Goal: Task Accomplishment & Management: Use online tool/utility

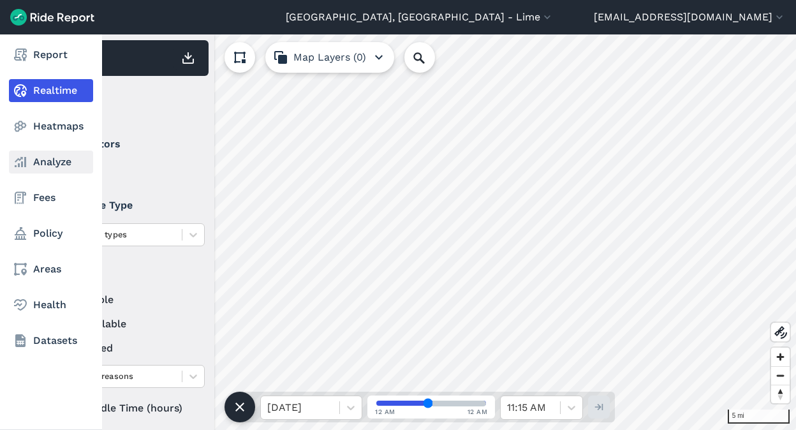
click at [41, 156] on link "Analyze" at bounding box center [51, 162] width 84 height 23
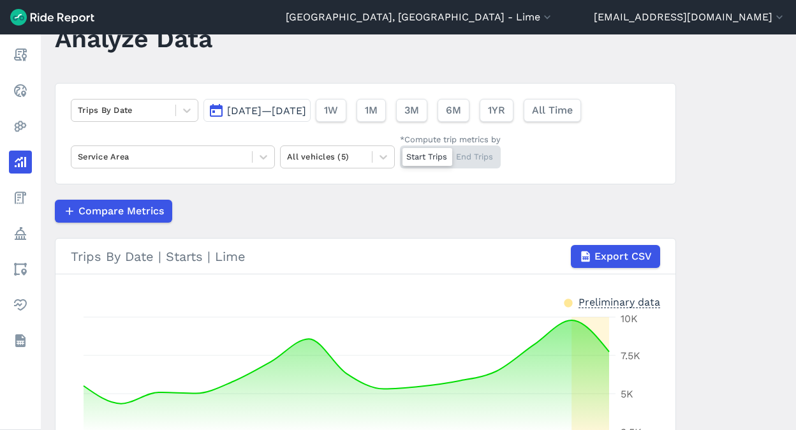
scroll to position [62, 0]
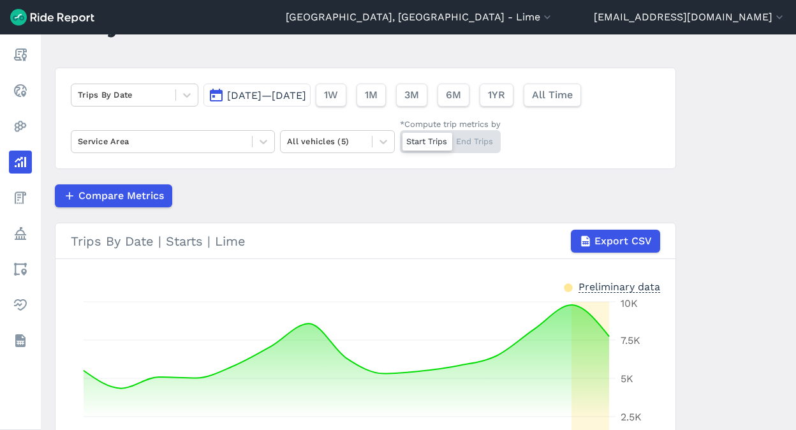
click at [306, 97] on span "[DATE]—[DATE]" at bounding box center [266, 95] width 79 height 12
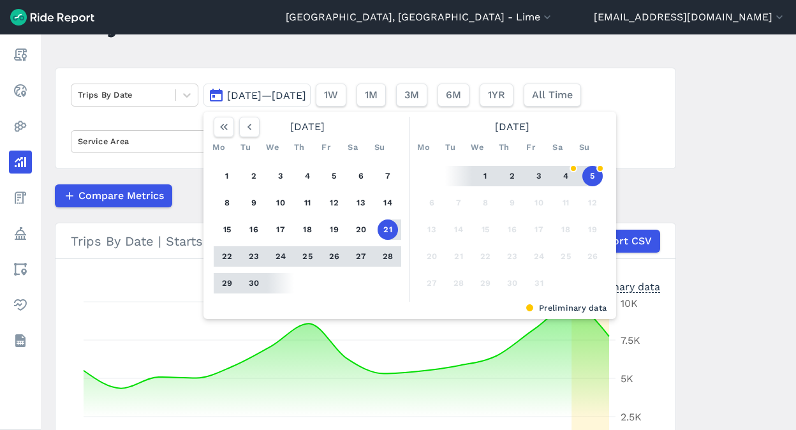
click at [589, 177] on button "5" at bounding box center [593, 176] width 20 height 20
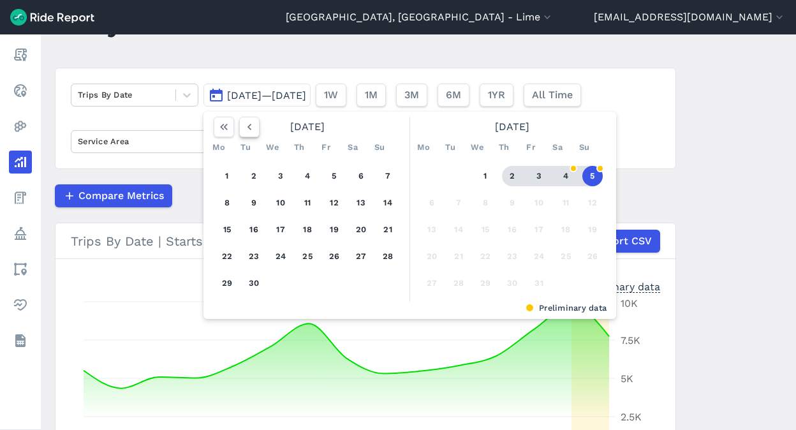
click at [246, 130] on icon "button" at bounding box center [249, 127] width 13 height 13
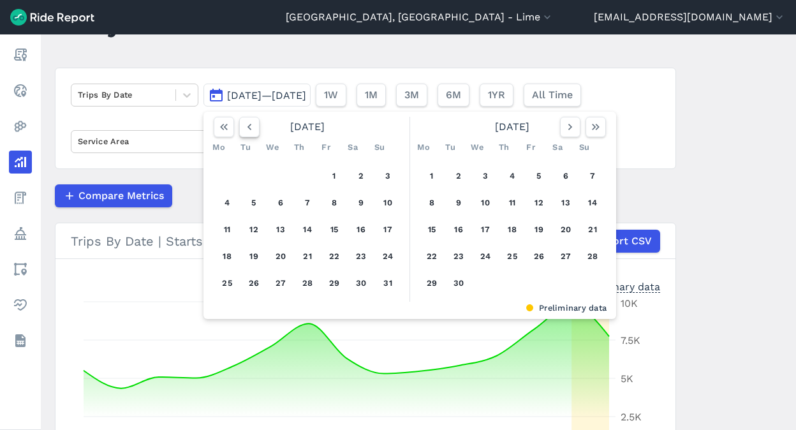
click at [246, 130] on icon "button" at bounding box center [249, 127] width 13 height 13
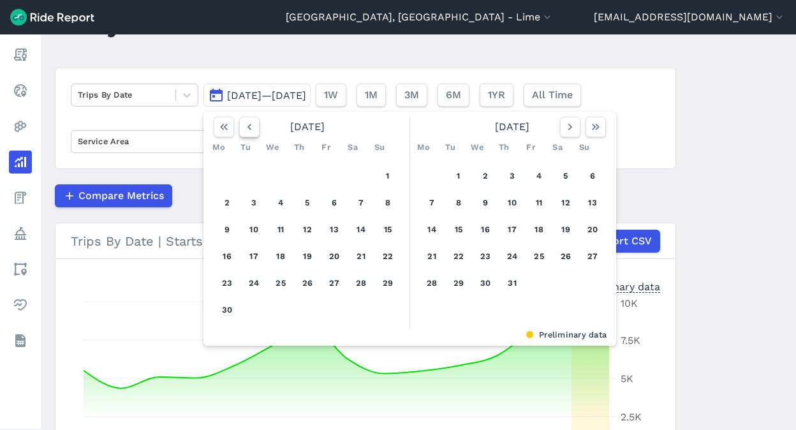
click at [246, 130] on icon "button" at bounding box center [249, 127] width 13 height 13
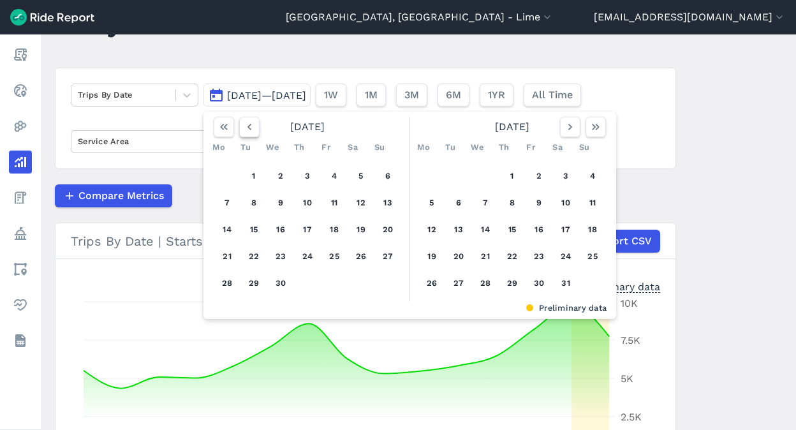
click at [246, 130] on icon "button" at bounding box center [249, 127] width 13 height 13
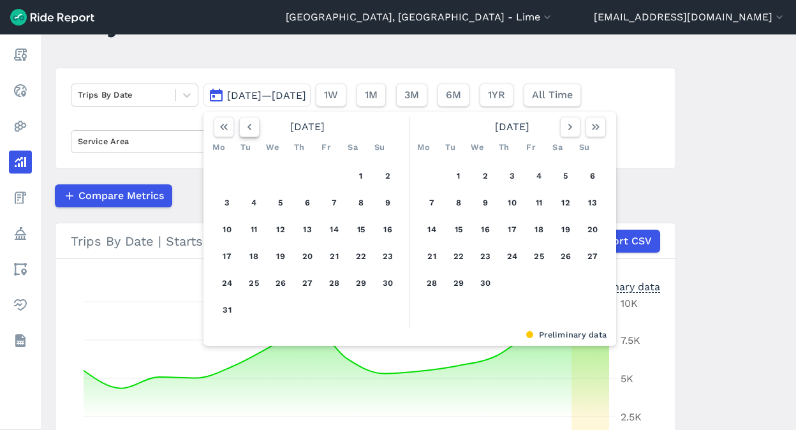
click at [246, 130] on icon "button" at bounding box center [249, 127] width 13 height 13
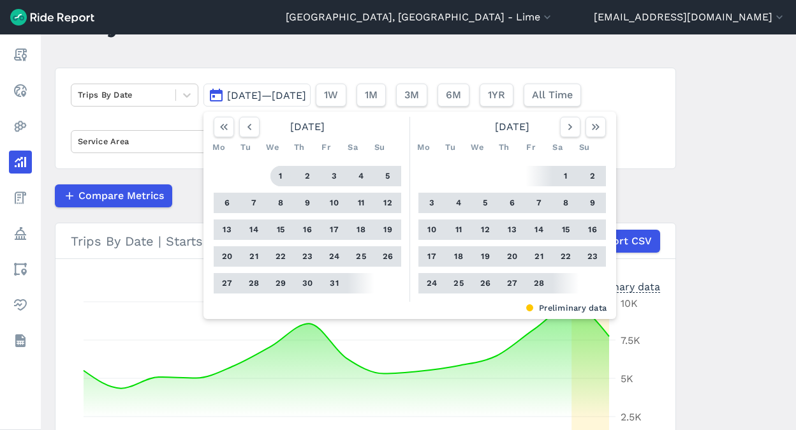
click at [281, 181] on button "1" at bounding box center [281, 176] width 20 height 20
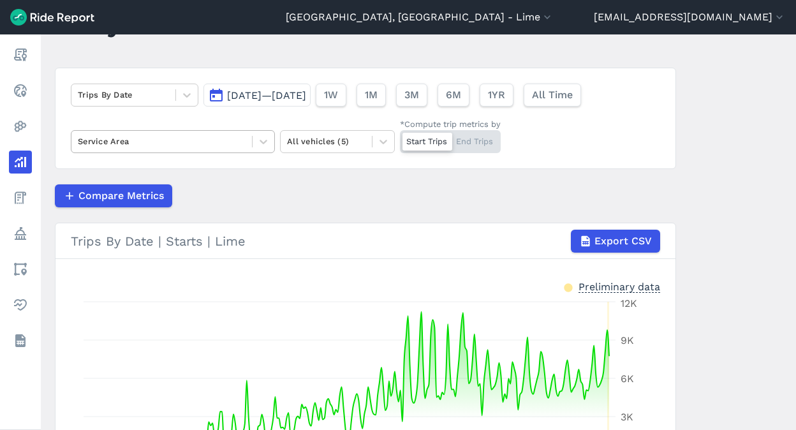
click at [228, 142] on div at bounding box center [162, 141] width 168 height 15
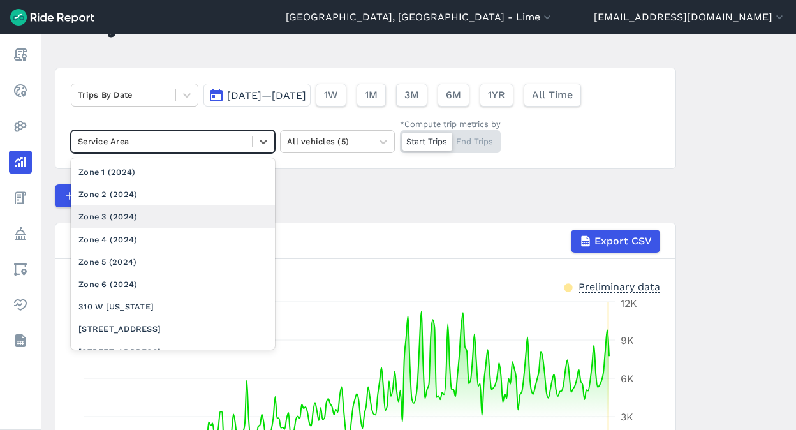
scroll to position [994, 0]
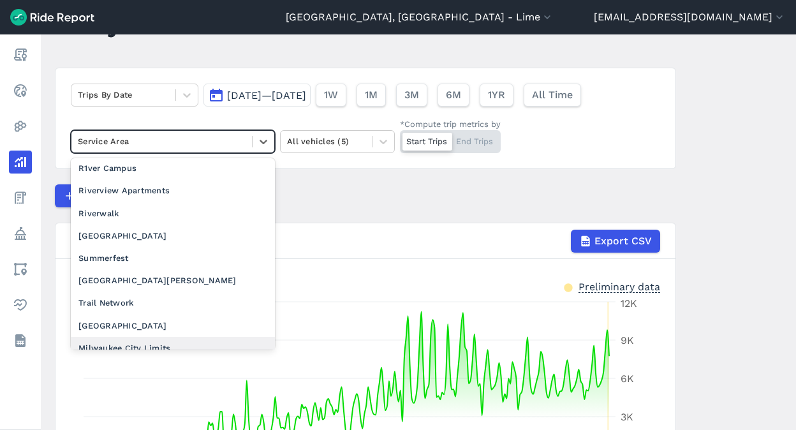
click at [133, 337] on div "Milwaukee City Limits" at bounding box center [173, 348] width 204 height 22
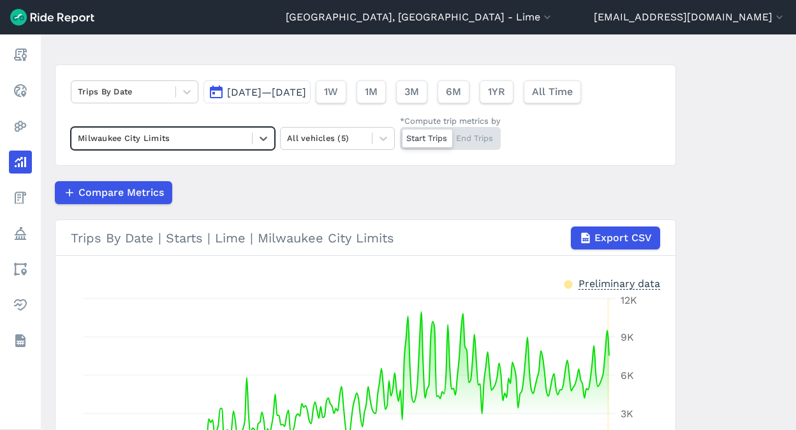
scroll to position [64, 0]
click at [255, 96] on span "[DATE]—[DATE]" at bounding box center [266, 93] width 79 height 12
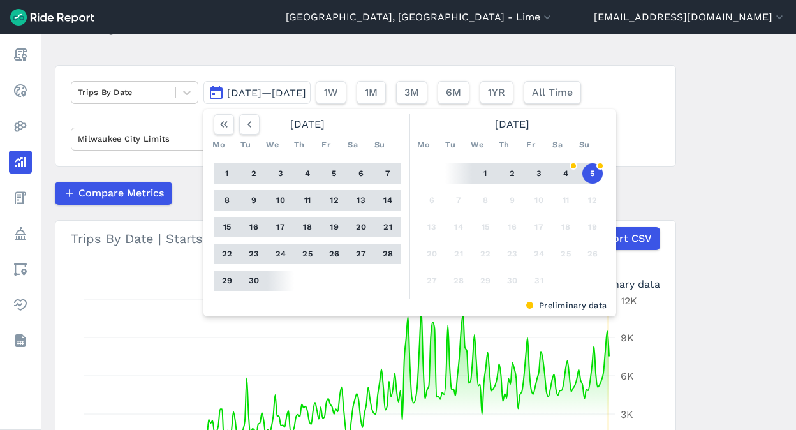
click at [293, 63] on main "Analyze Data Trips By Date [DATE]—[DATE] [DATE] Mo Tu We Th Fr Sa Su 1 2 3 4 5 …" at bounding box center [419, 232] width 756 height 396
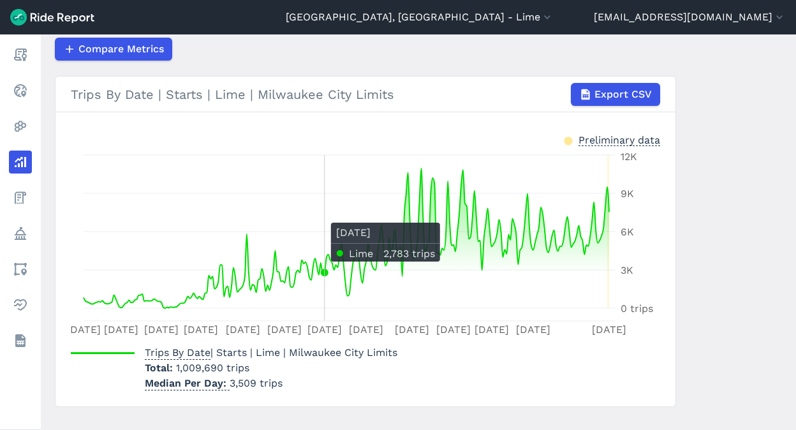
scroll to position [210, 0]
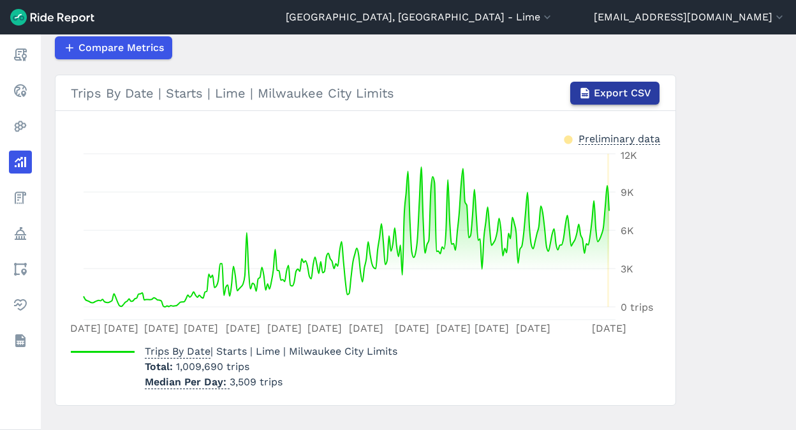
click at [600, 101] on button "Export CSV" at bounding box center [614, 93] width 89 height 23
